Goal: Navigation & Orientation: Find specific page/section

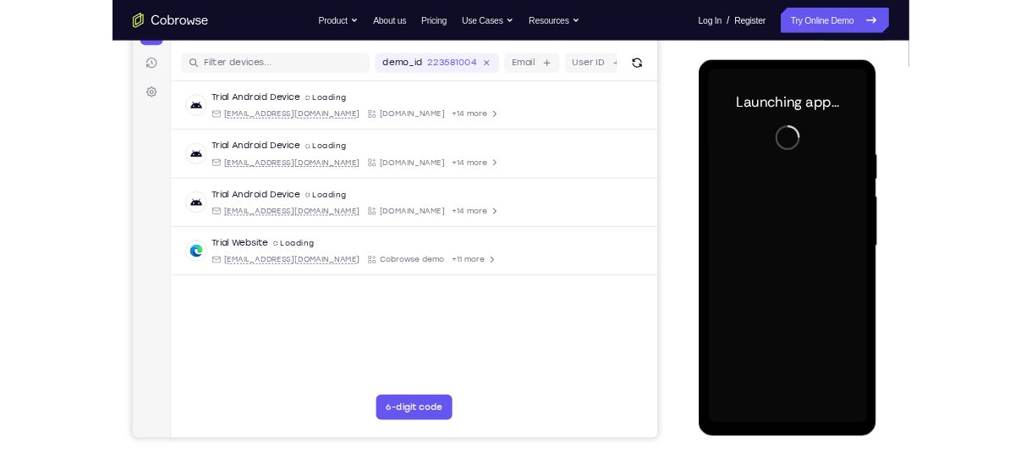
scroll to position [201, 0]
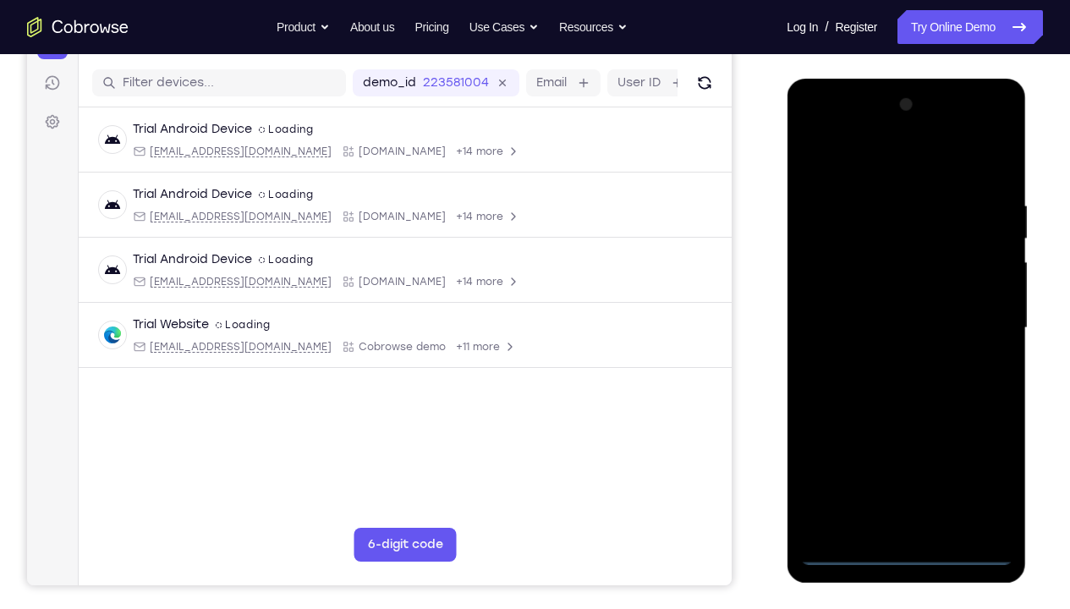
click at [906, 453] on div at bounding box center [906, 328] width 213 height 474
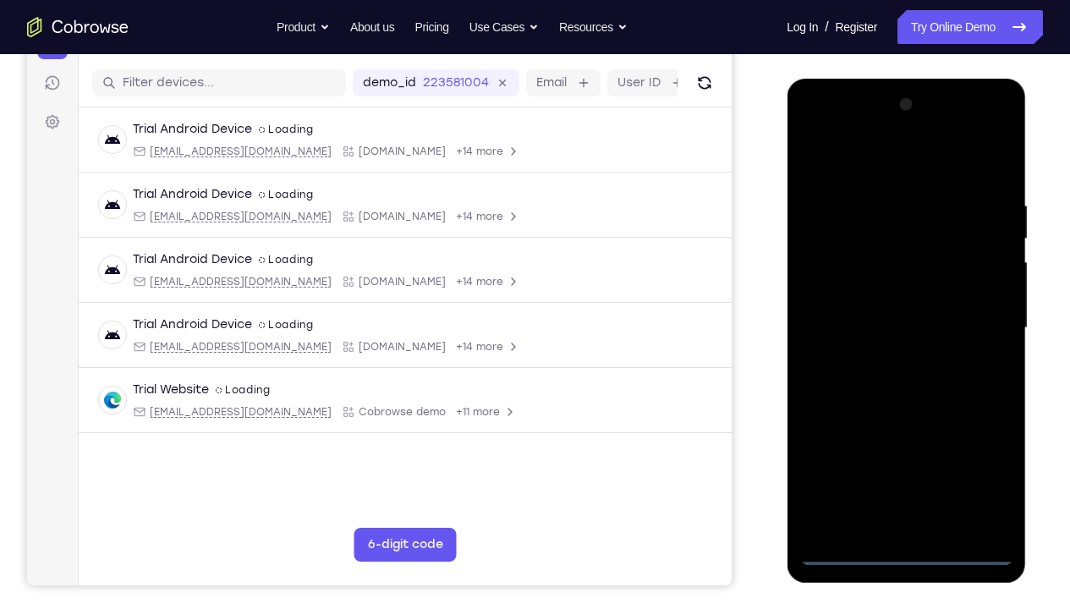
click at [980, 453] on div at bounding box center [906, 328] width 213 height 474
click at [848, 162] on div at bounding box center [906, 328] width 213 height 474
click at [970, 321] on div at bounding box center [906, 328] width 213 height 474
click at [931, 453] on div at bounding box center [906, 328] width 213 height 474
click at [855, 315] on div at bounding box center [906, 328] width 213 height 474
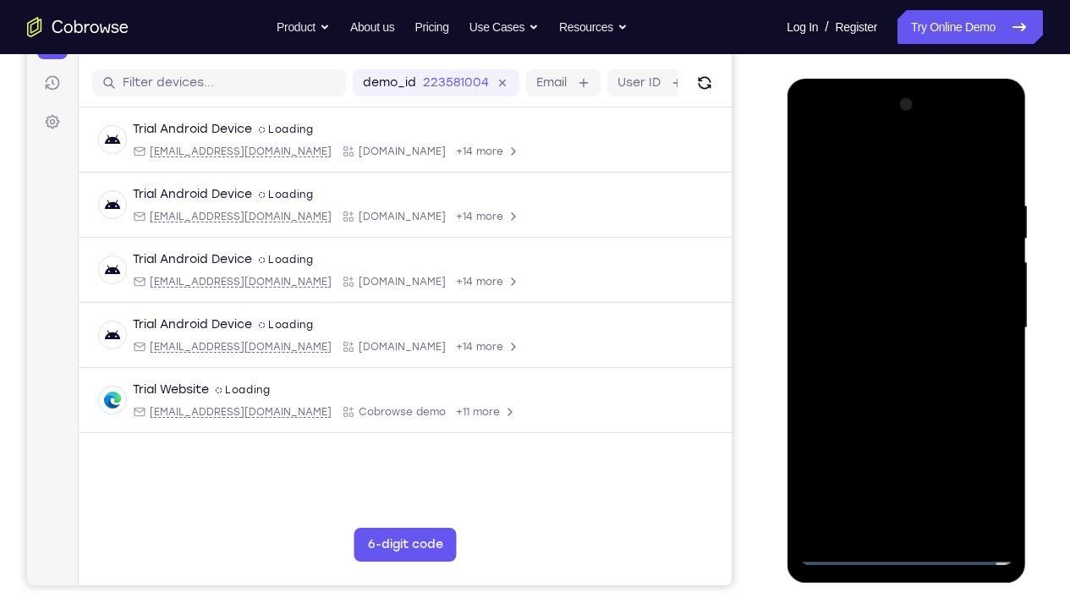
click at [857, 301] on div at bounding box center [906, 328] width 213 height 474
click at [884, 328] on div at bounding box center [906, 328] width 213 height 474
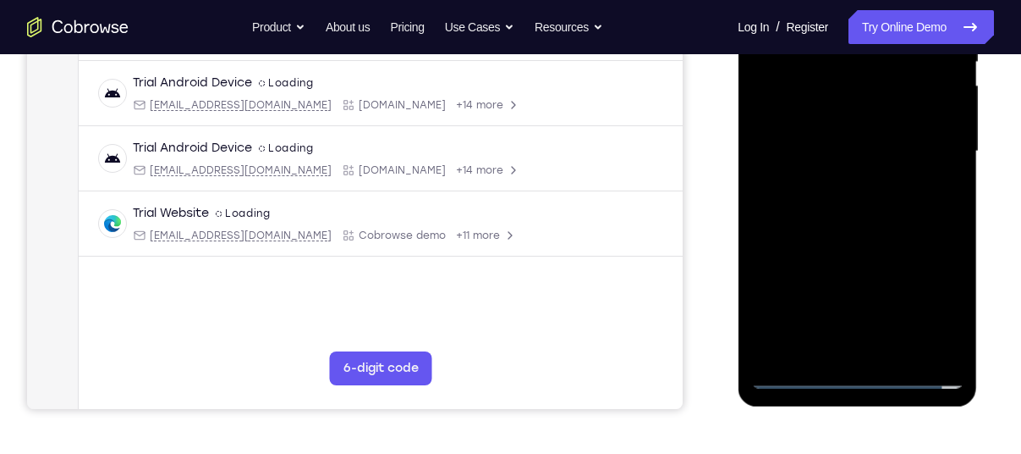
scroll to position [379, 0]
click at [949, 344] on div at bounding box center [856, 151] width 213 height 474
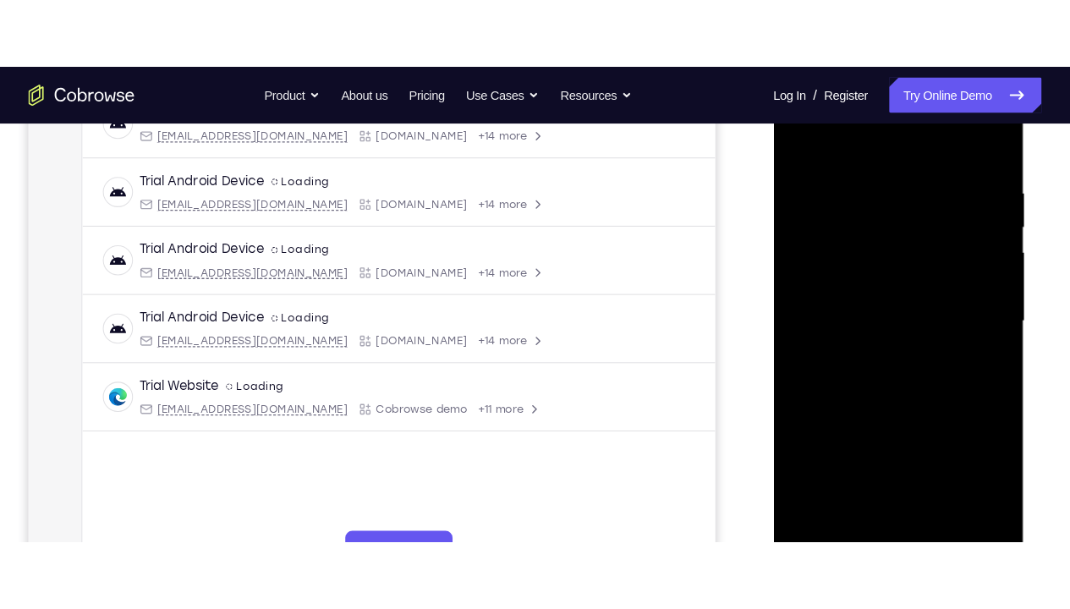
scroll to position [256, 0]
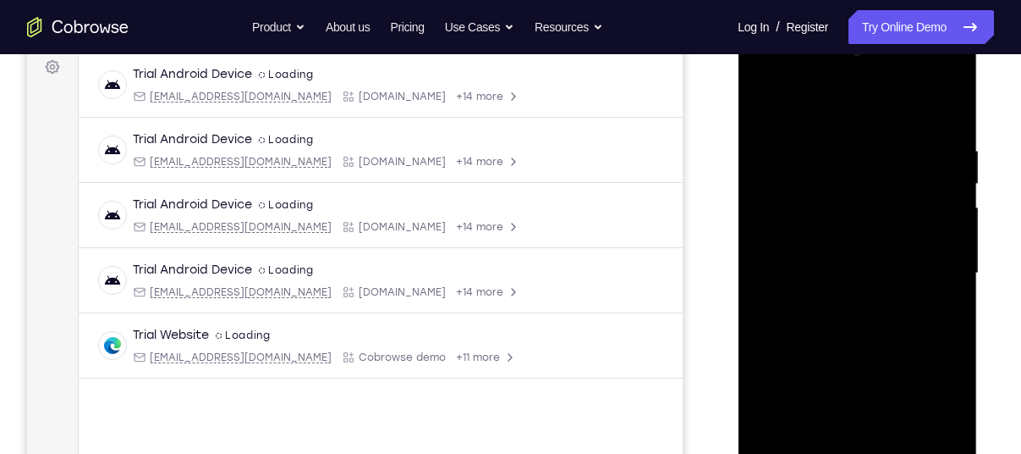
click at [950, 130] on div at bounding box center [856, 273] width 213 height 474
drag, startPoint x: 819, startPoint y: 108, endPoint x: 958, endPoint y: 99, distance: 139.1
click at [958, 99] on div at bounding box center [856, 273] width 213 height 474
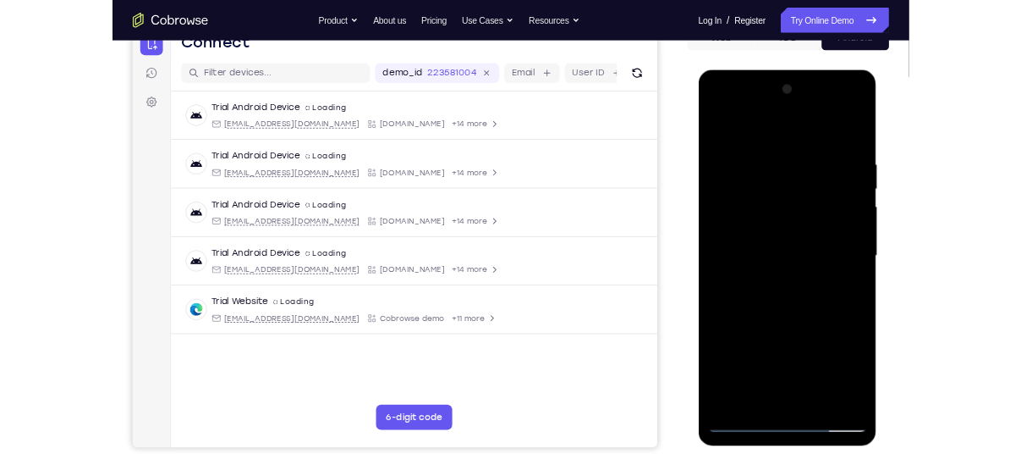
scroll to position [185, 0]
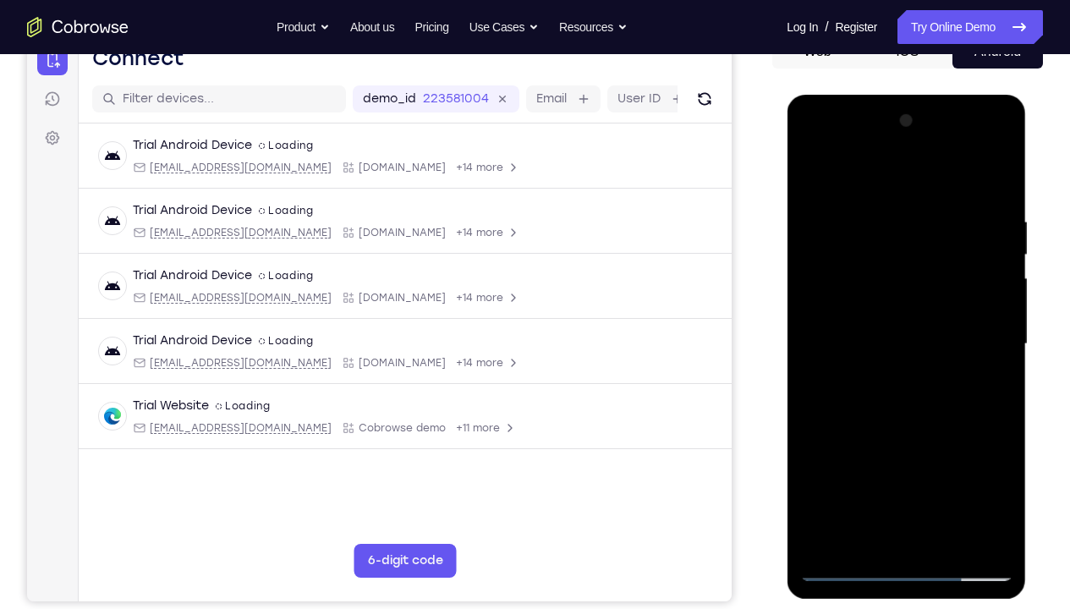
click at [1006, 453] on div at bounding box center [906, 344] width 213 height 474
click at [940, 453] on div at bounding box center [906, 344] width 213 height 474
click at [918, 440] on div at bounding box center [906, 344] width 213 height 474
click at [843, 378] on div at bounding box center [906, 344] width 213 height 474
click at [858, 174] on div at bounding box center [906, 344] width 213 height 474
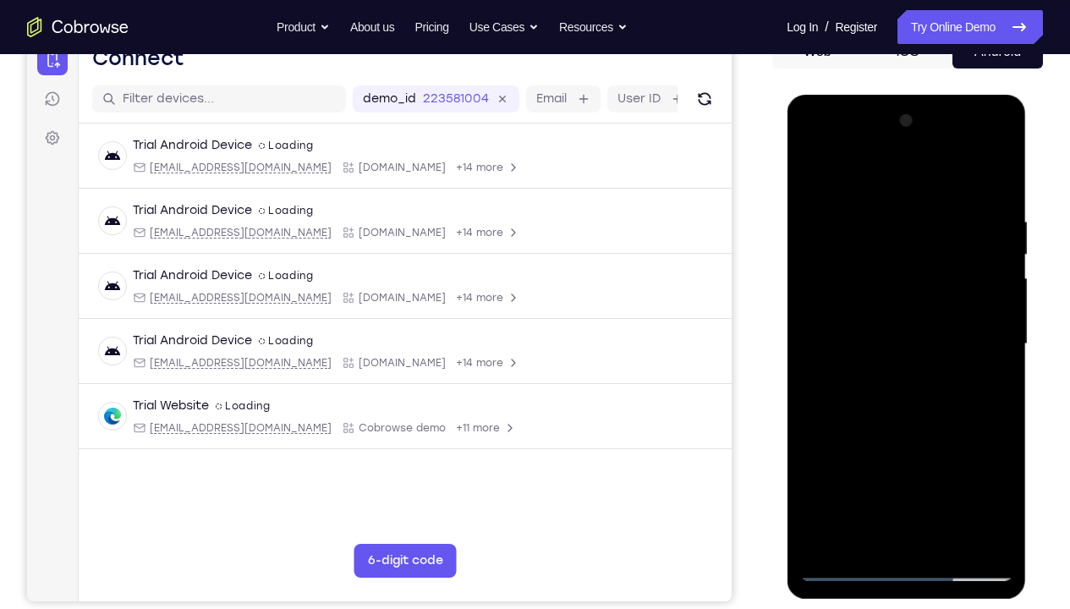
click at [828, 219] on div at bounding box center [906, 344] width 213 height 474
drag, startPoint x: 926, startPoint y: 362, endPoint x: 936, endPoint y: 323, distance: 40.0
click at [936, 323] on div at bounding box center [906, 344] width 213 height 474
click at [996, 179] on div at bounding box center [906, 344] width 213 height 474
click at [814, 175] on div at bounding box center [906, 344] width 213 height 474
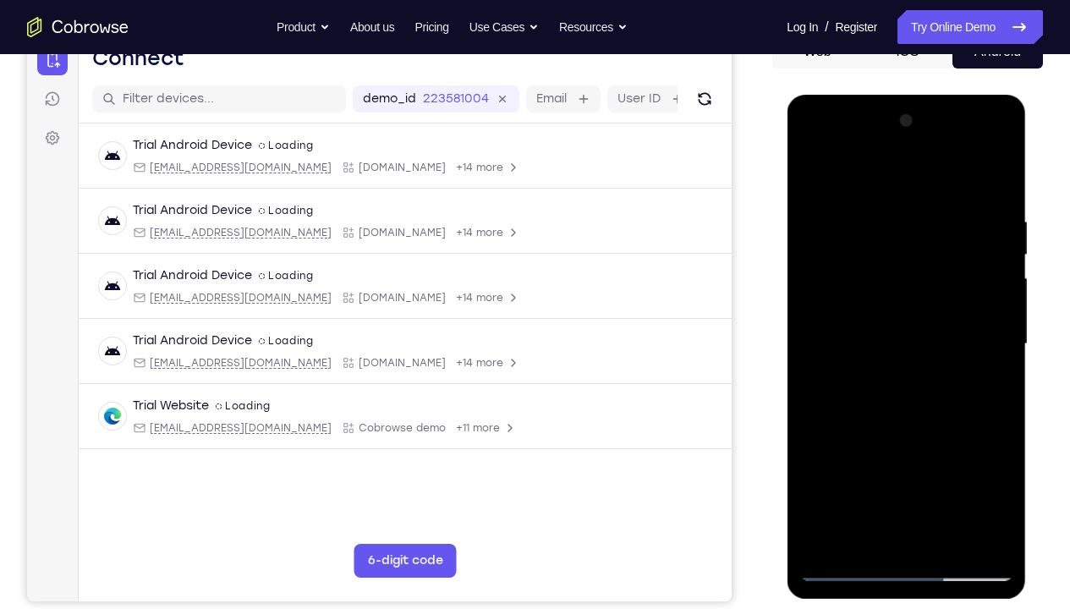
click at [814, 175] on div at bounding box center [906, 344] width 213 height 474
click at [818, 172] on div at bounding box center [906, 344] width 213 height 474
click at [873, 216] on div at bounding box center [906, 344] width 213 height 474
click at [1003, 333] on div at bounding box center [906, 344] width 213 height 474
click at [997, 338] on div at bounding box center [906, 344] width 213 height 474
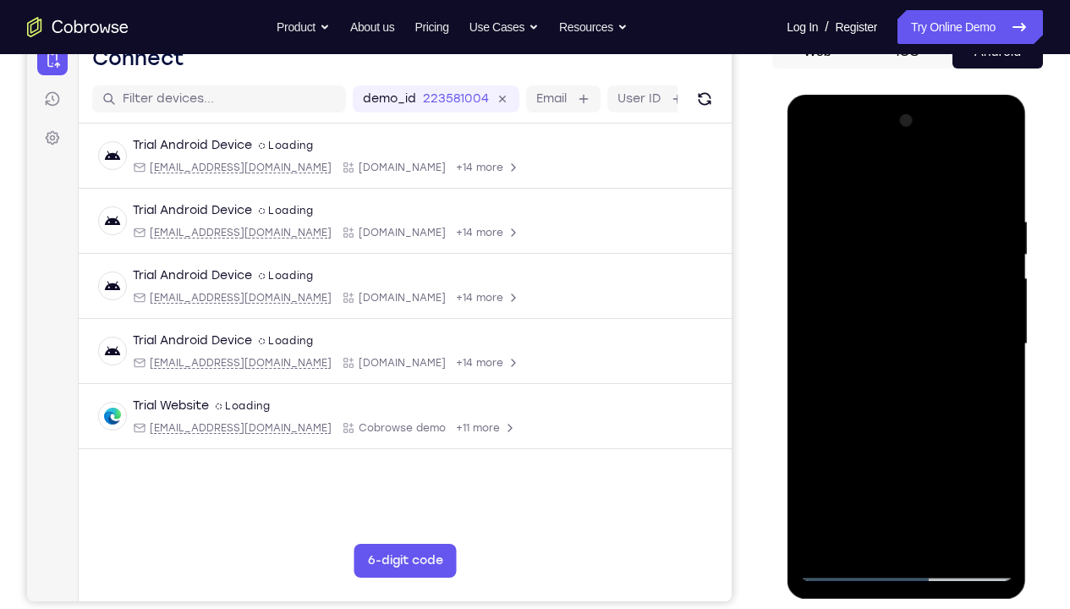
click at [825, 351] on div at bounding box center [906, 344] width 213 height 474
click at [993, 359] on div at bounding box center [906, 344] width 213 height 474
click at [989, 326] on div at bounding box center [906, 344] width 213 height 474
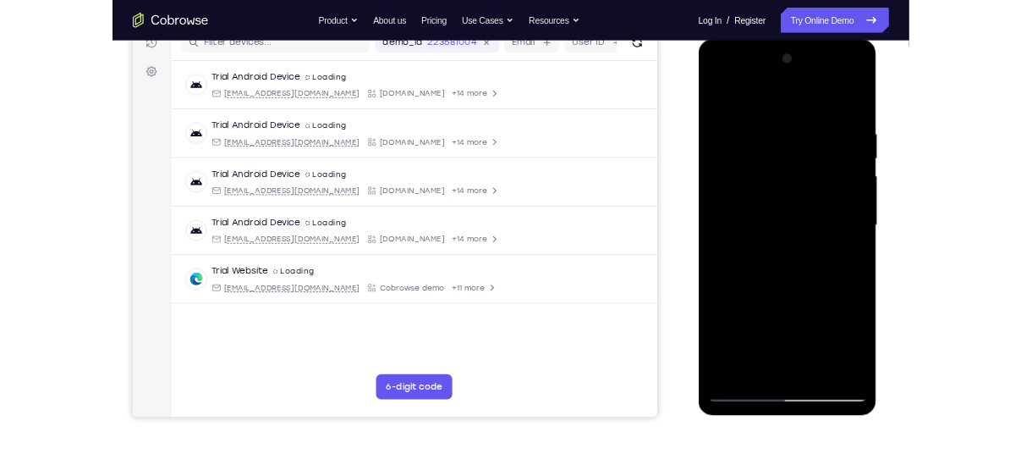
scroll to position [202, 0]
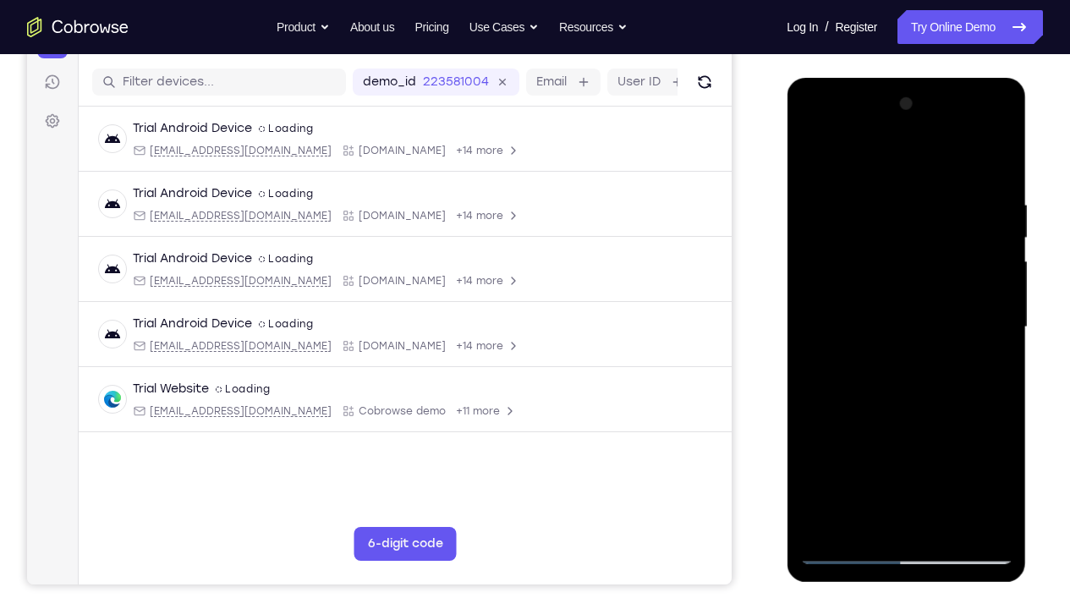
drag, startPoint x: 908, startPoint y: 344, endPoint x: 915, endPoint y: 277, distance: 68.0
click at [915, 277] on div at bounding box center [906, 328] width 213 height 474
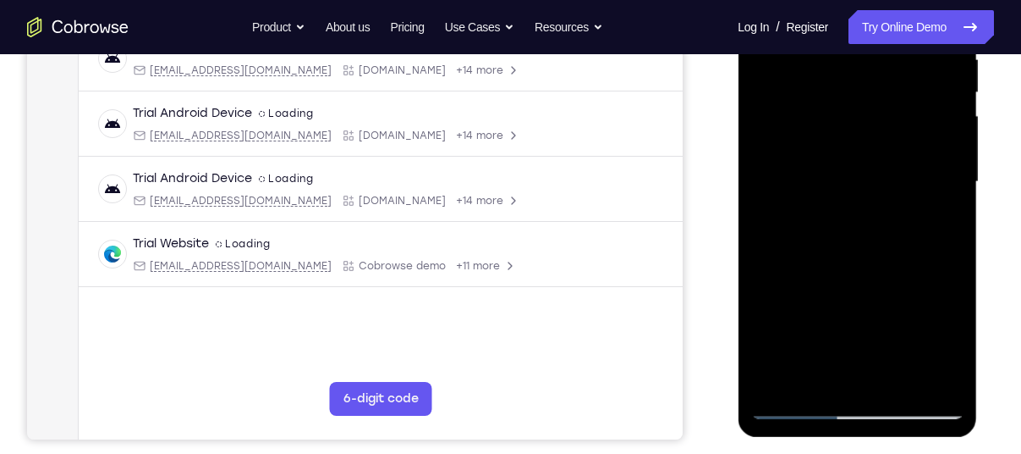
scroll to position [350, 0]
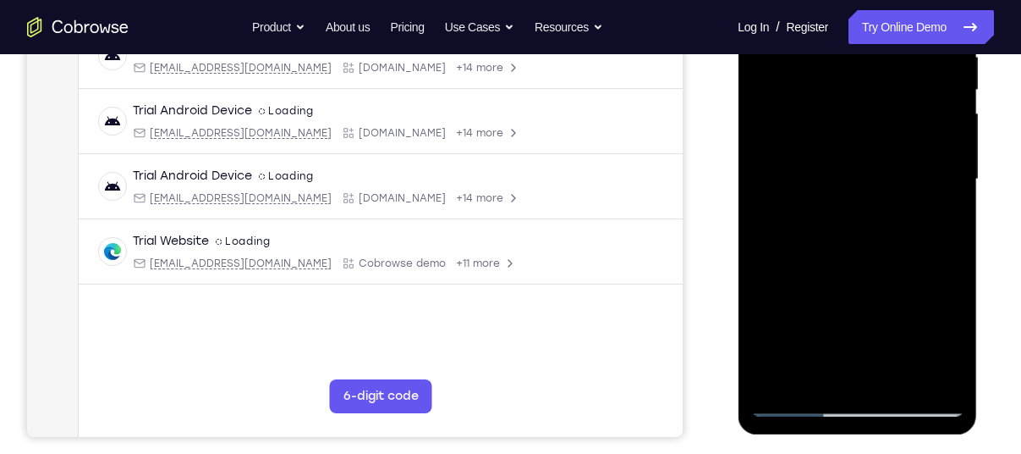
click at [954, 206] on div at bounding box center [856, 179] width 213 height 474
